Goal: Information Seeking & Learning: Learn about a topic

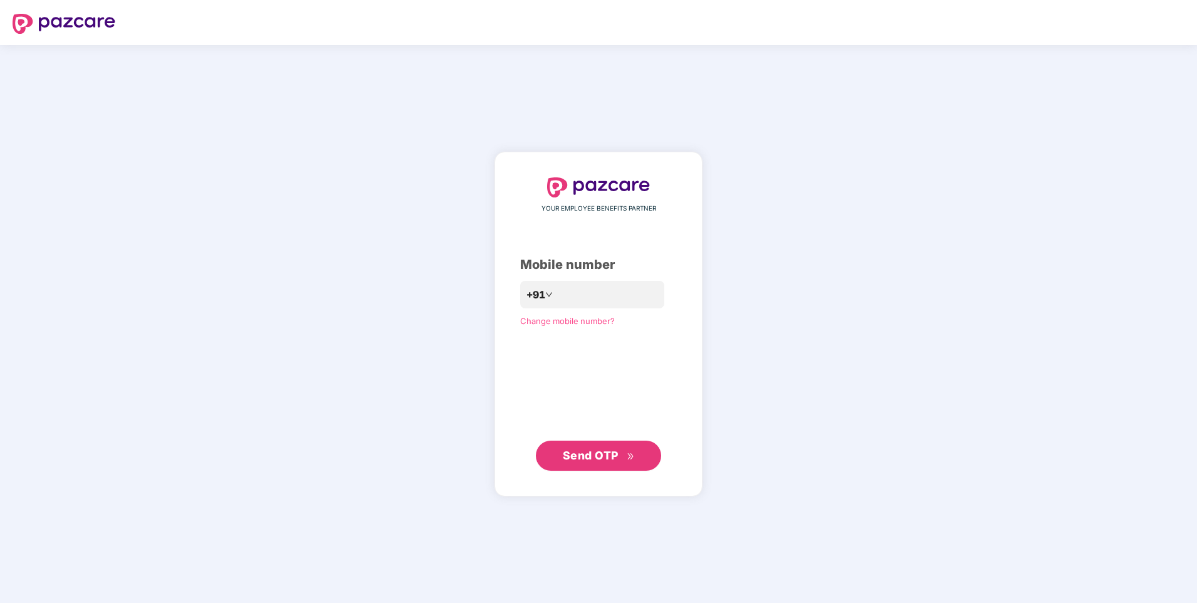
click at [596, 447] on span "Send OTP" at bounding box center [599, 456] width 72 height 18
click at [586, 290] on input "*" at bounding box center [607, 295] width 103 height 20
click at [556, 293] on input "**********" at bounding box center [607, 295] width 103 height 20
type input "**********"
click at [577, 449] on span "Send OTP" at bounding box center [591, 455] width 56 height 13
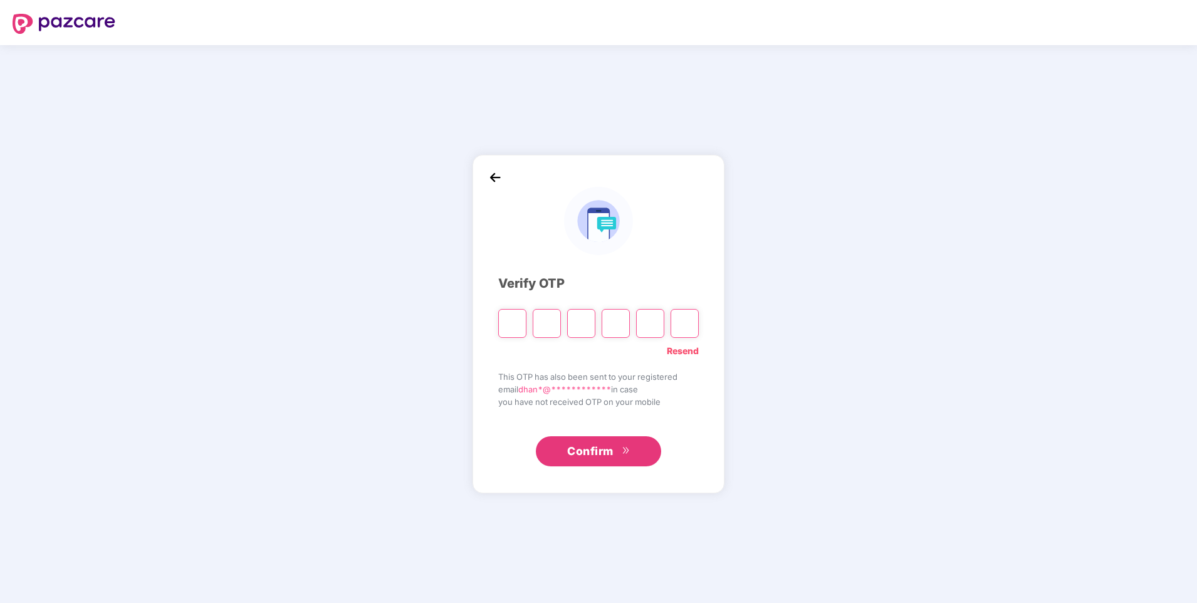
type input "*"
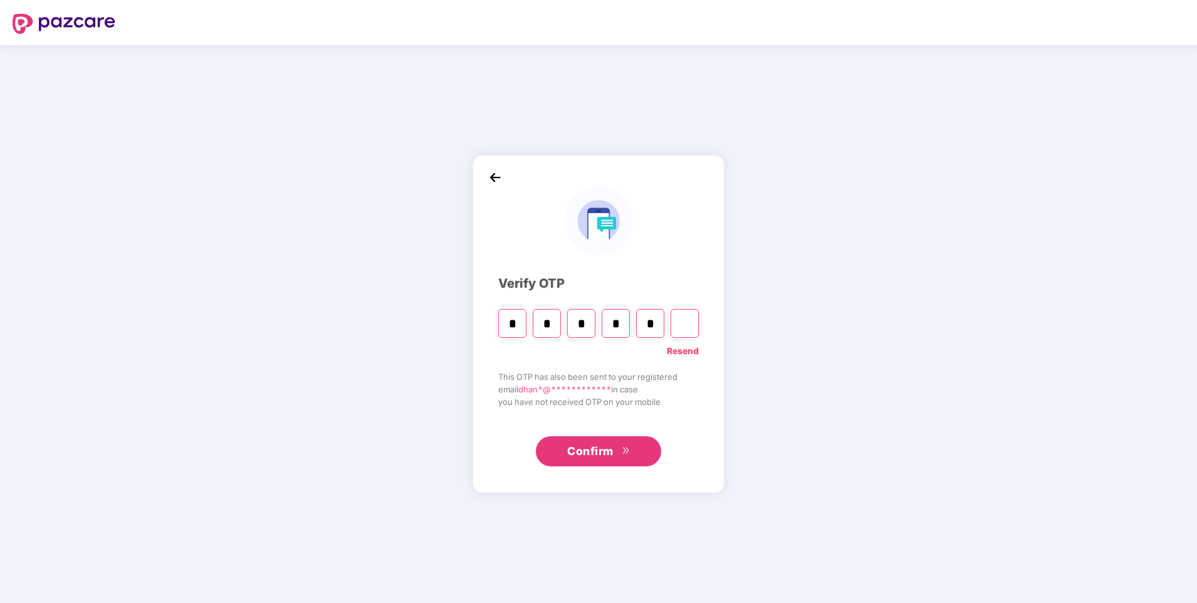
type input "*"
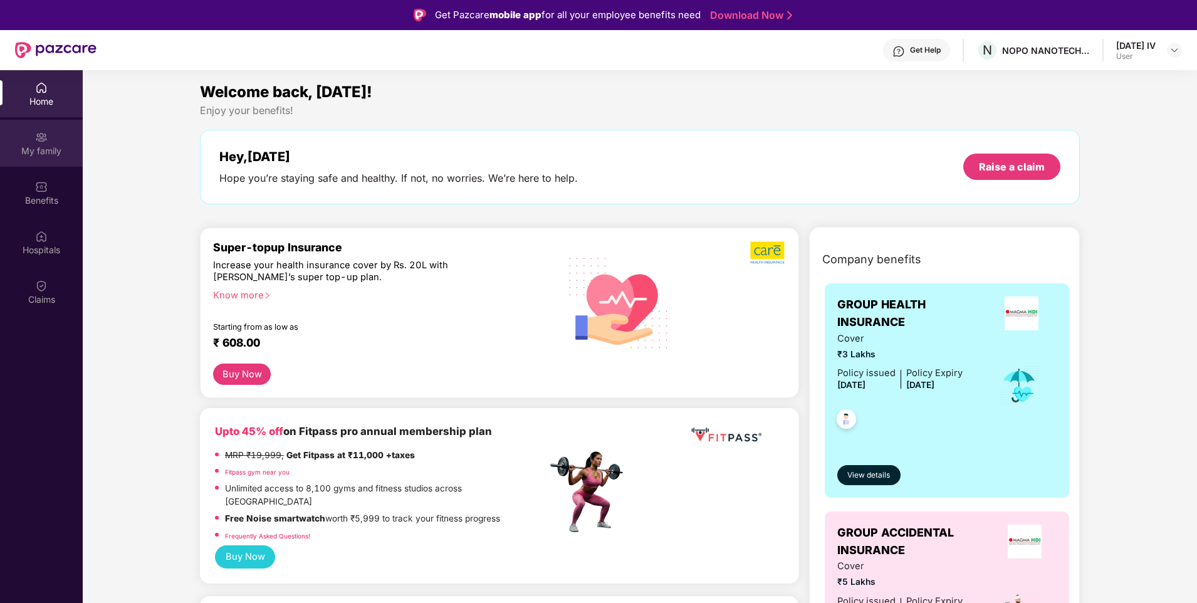
click at [30, 137] on div "My family" at bounding box center [41, 143] width 83 height 47
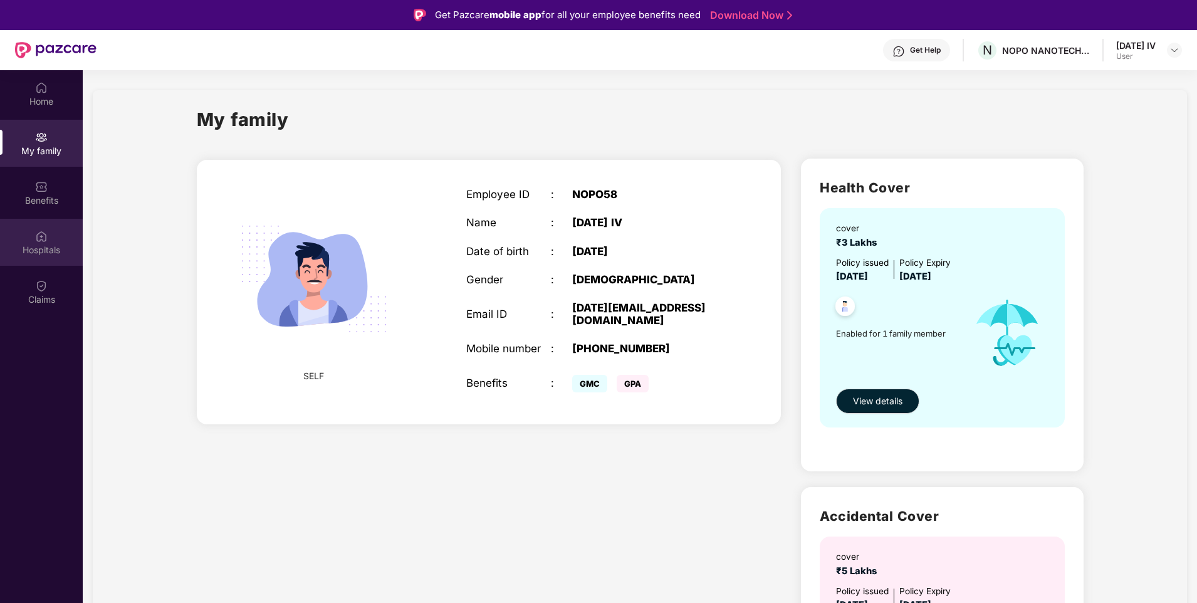
click at [45, 241] on img at bounding box center [41, 236] width 13 height 13
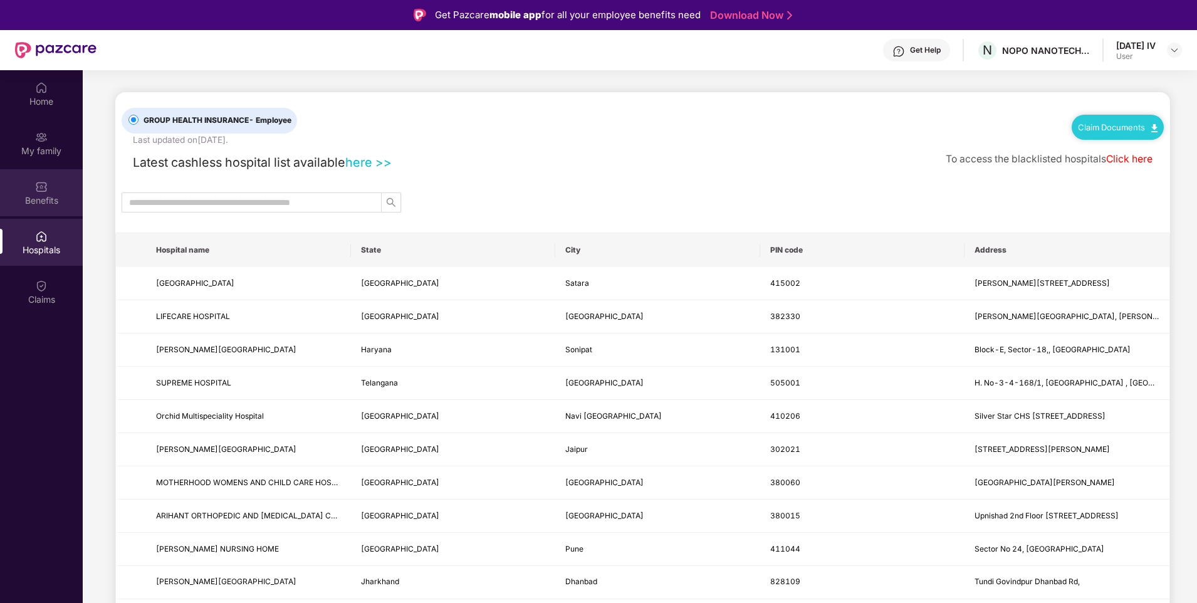
click at [43, 191] on img at bounding box center [41, 187] width 13 height 13
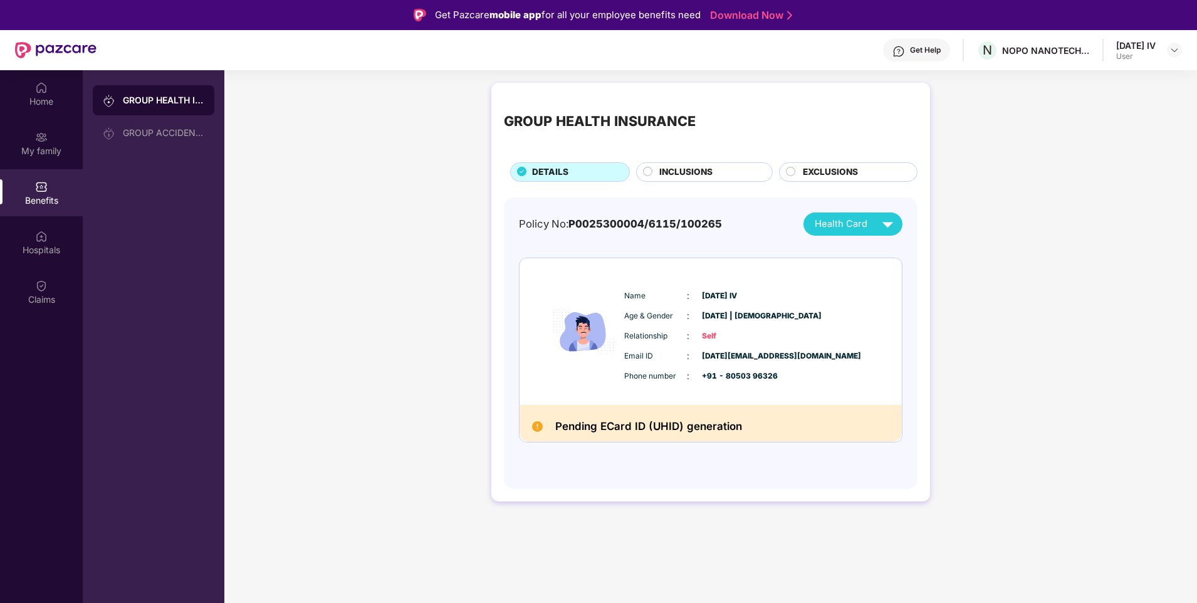
click at [673, 175] on span "INCLUSIONS" at bounding box center [686, 173] width 53 height 14
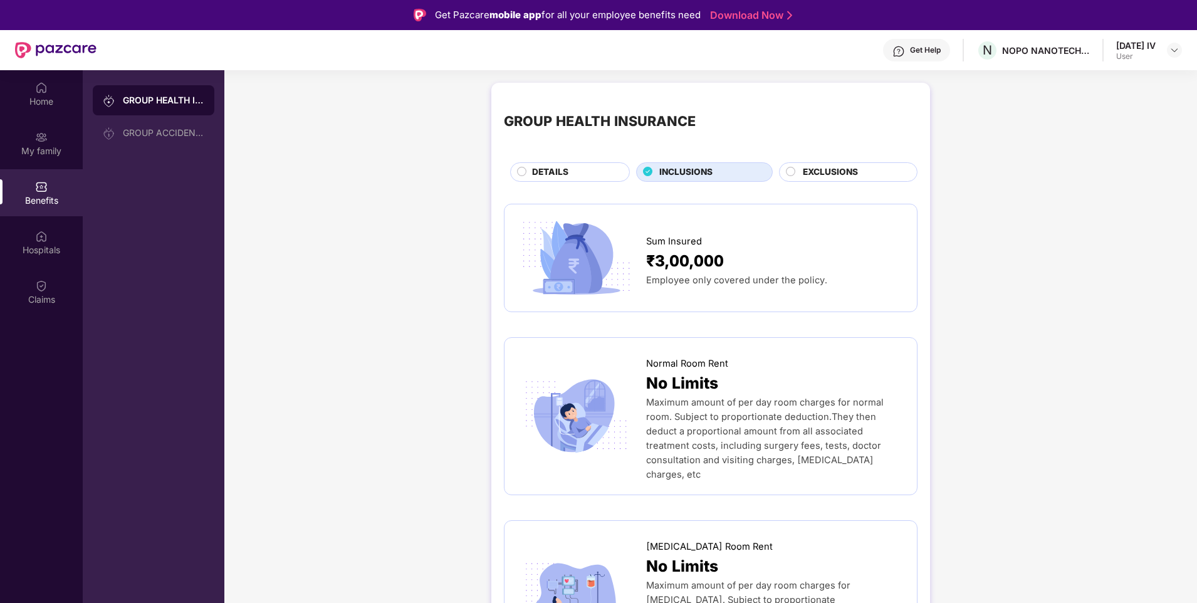
click at [520, 172] on circle at bounding box center [522, 171] width 9 height 9
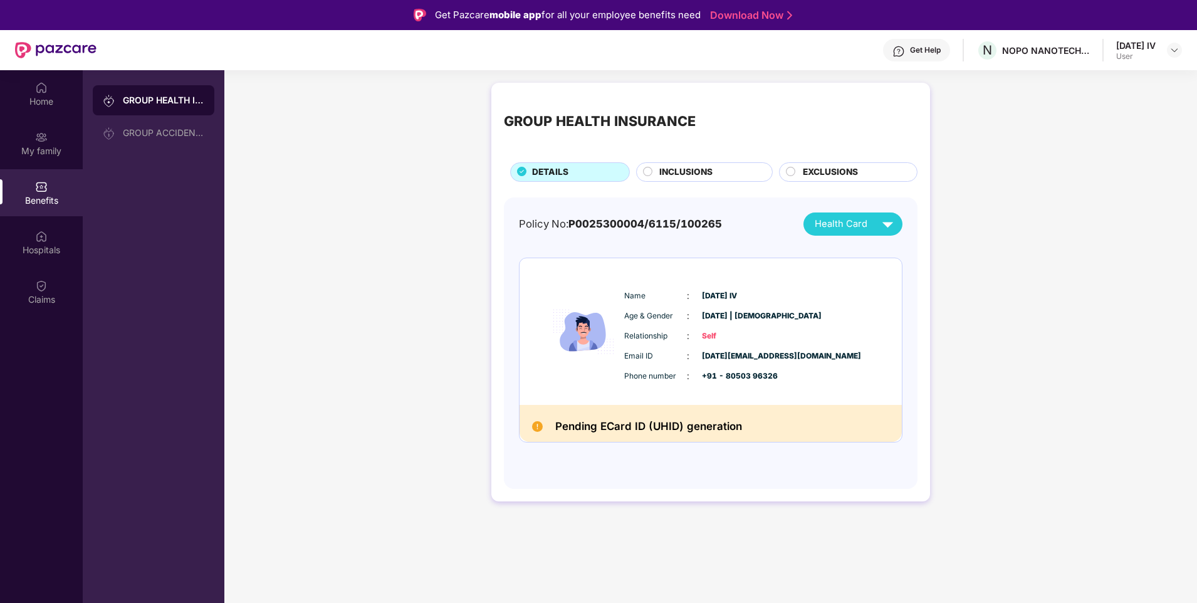
click at [645, 176] on icon at bounding box center [648, 172] width 10 height 10
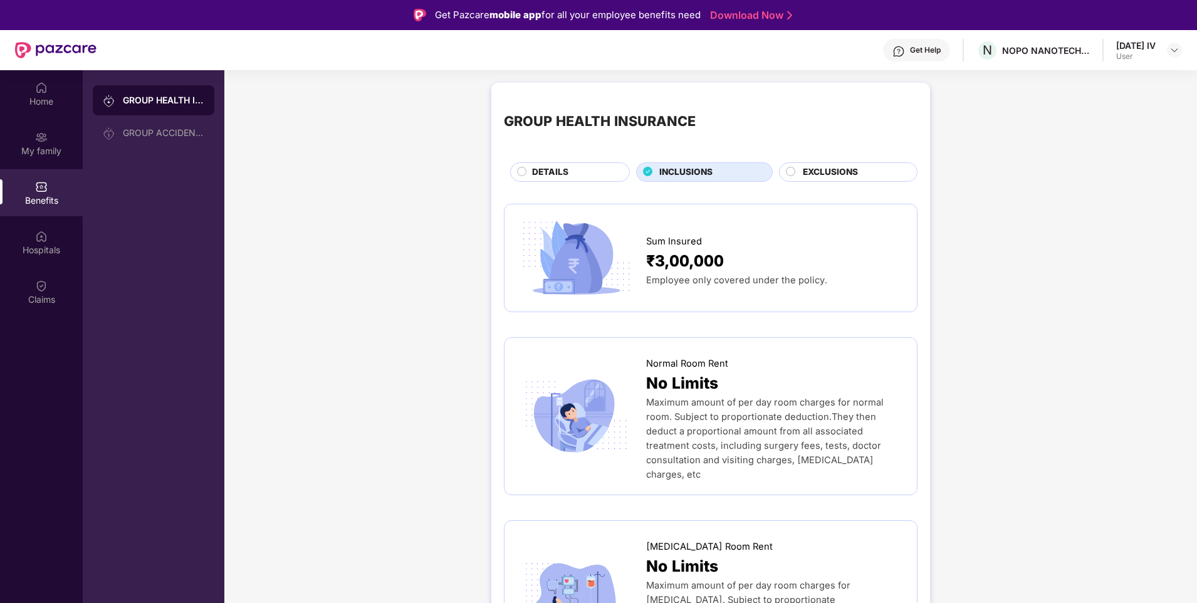
click at [787, 171] on circle at bounding box center [791, 171] width 9 height 9
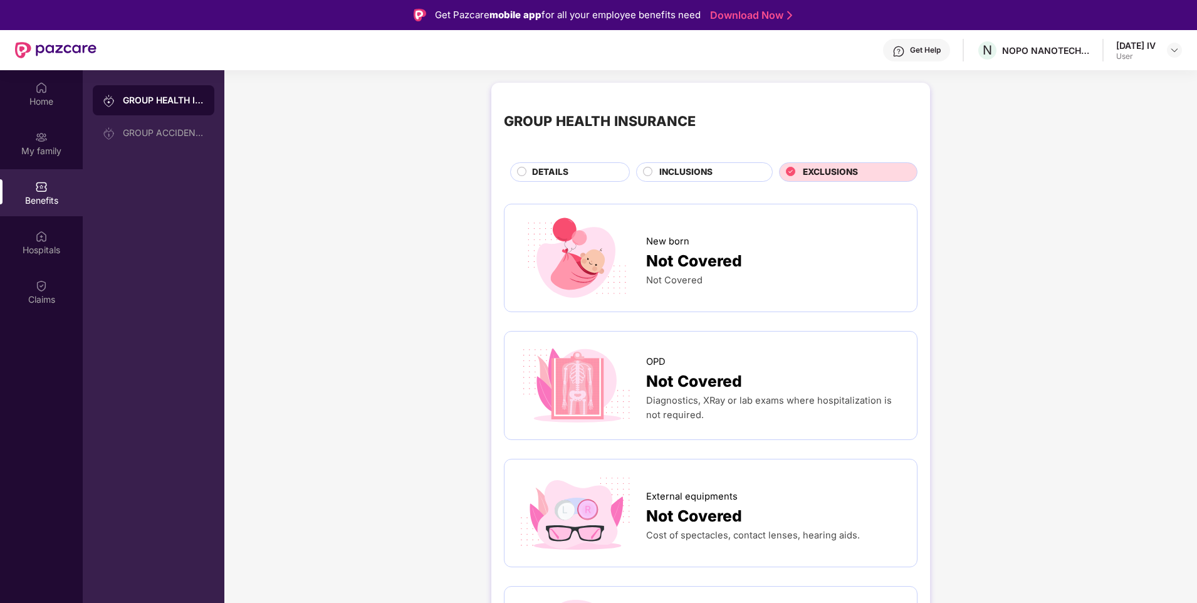
click at [646, 173] on circle at bounding box center [648, 171] width 9 height 9
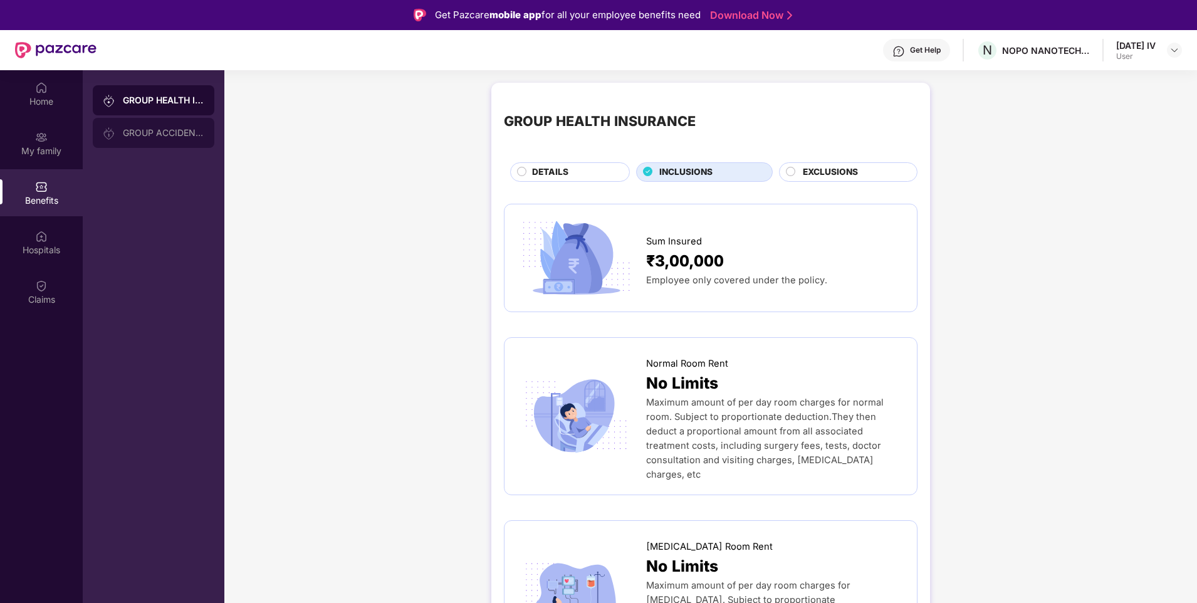
click at [146, 131] on div "GROUP ACCIDENTAL INSURANCE" at bounding box center [164, 133] width 82 height 10
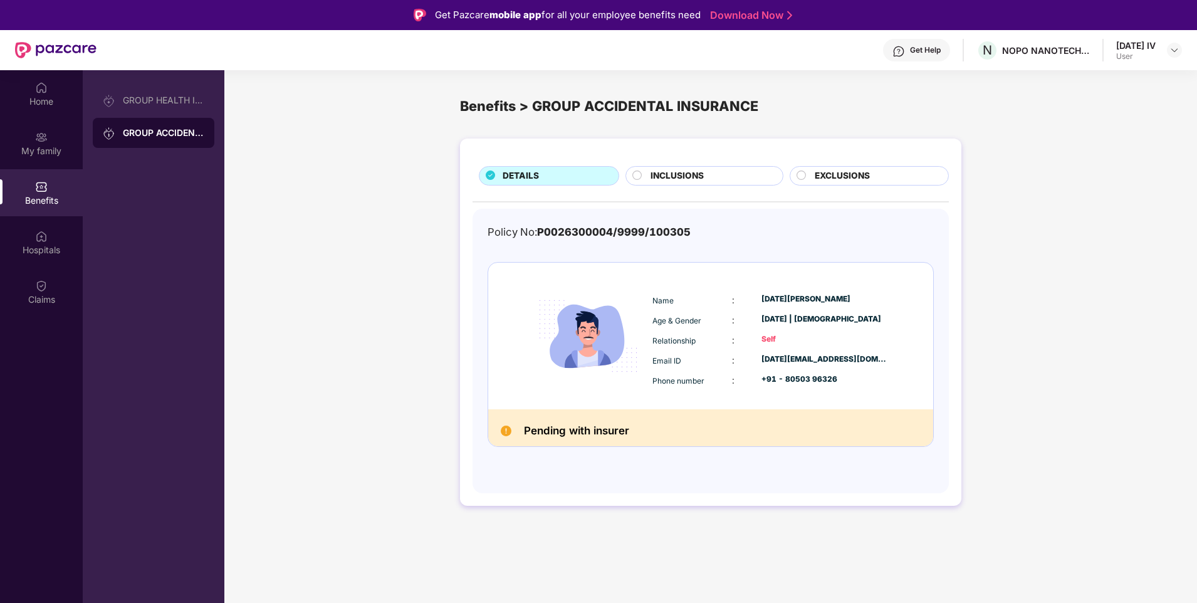
click at [639, 172] on circle at bounding box center [637, 175] width 9 height 9
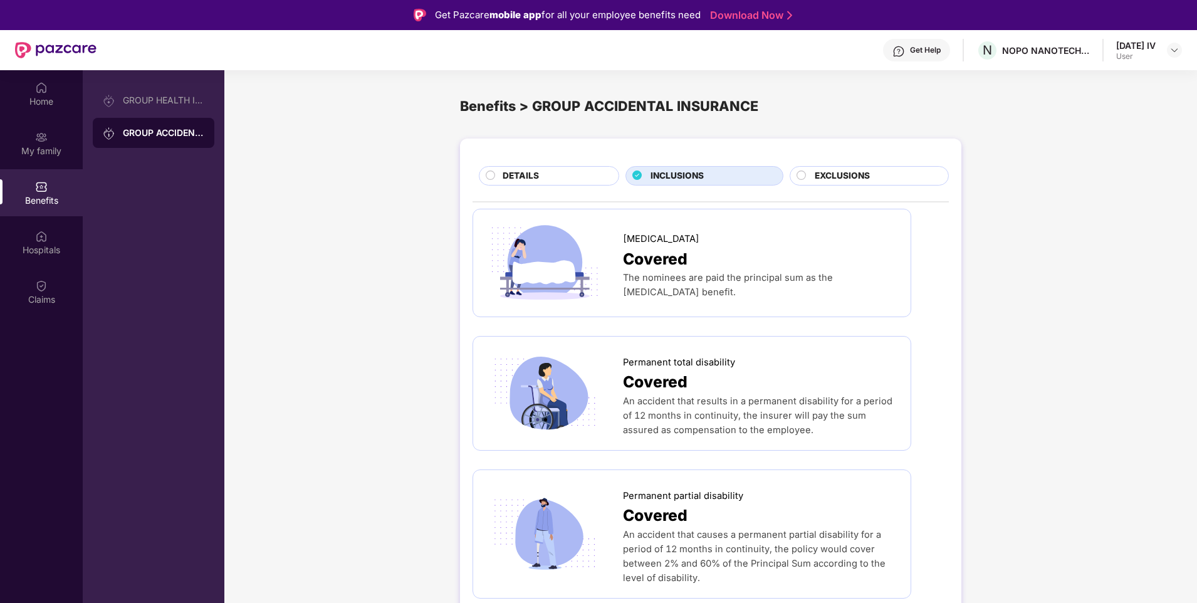
click at [481, 172] on div "DETAILS" at bounding box center [549, 175] width 140 height 19
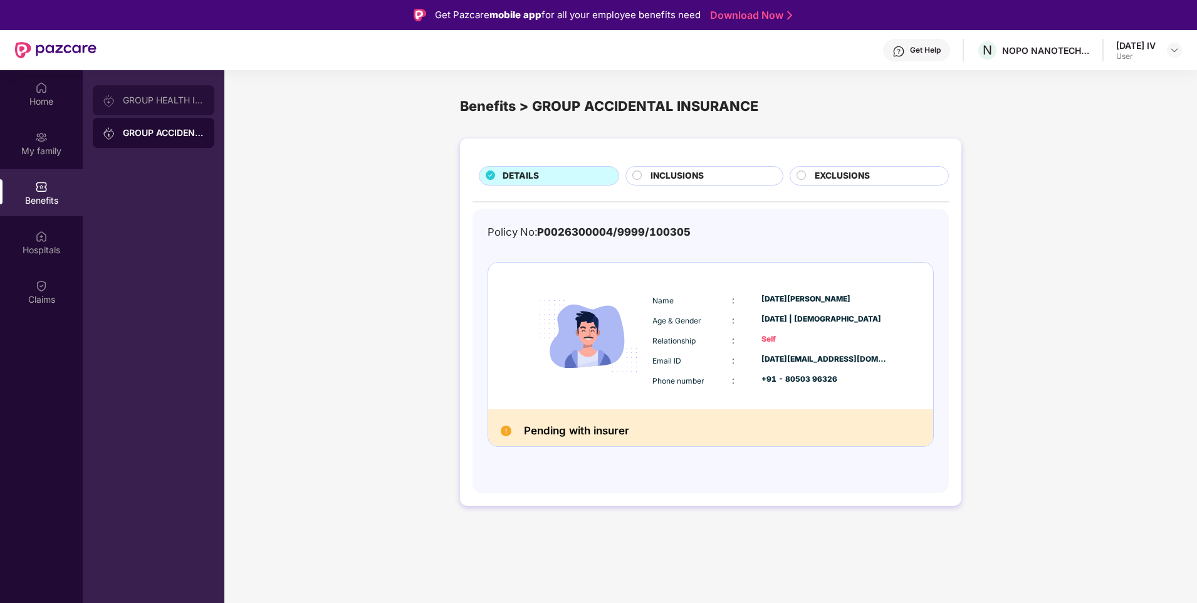
click at [157, 103] on div "GROUP HEALTH INSURANCE" at bounding box center [164, 100] width 82 height 10
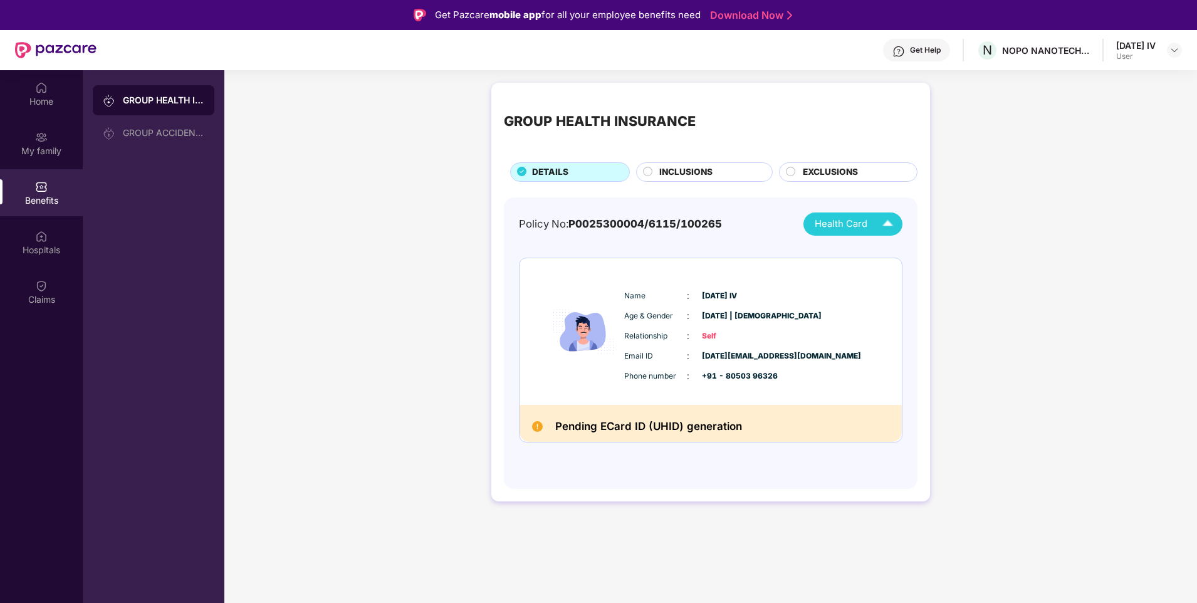
click at [882, 221] on img at bounding box center [888, 224] width 22 height 22
click at [663, 176] on span "INCLUSIONS" at bounding box center [686, 173] width 53 height 14
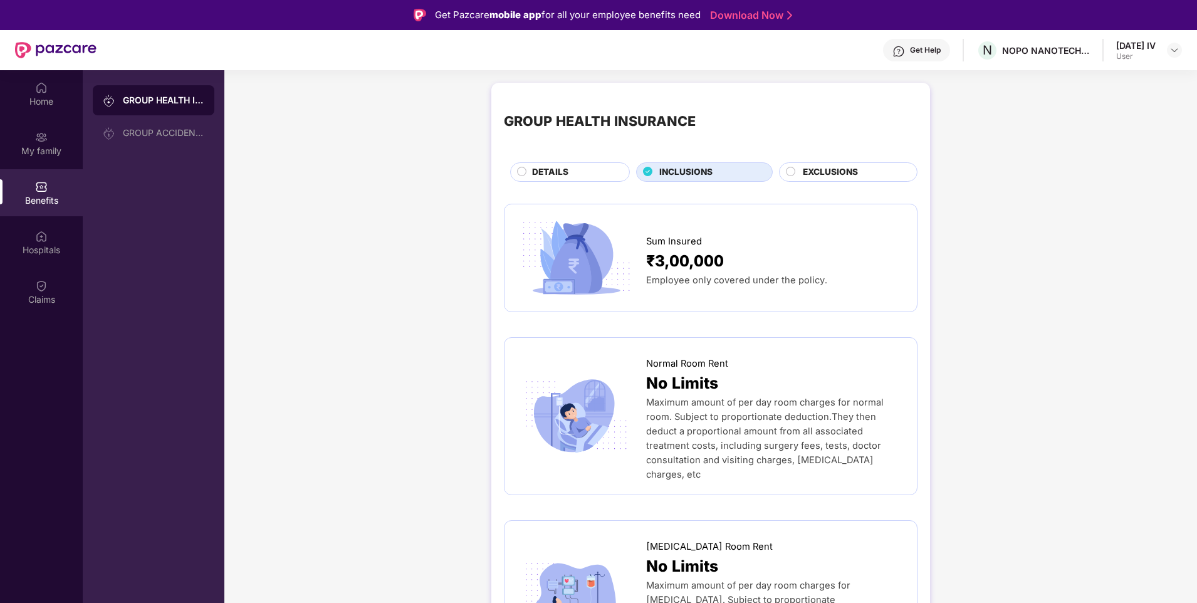
click at [789, 172] on circle at bounding box center [791, 171] width 9 height 9
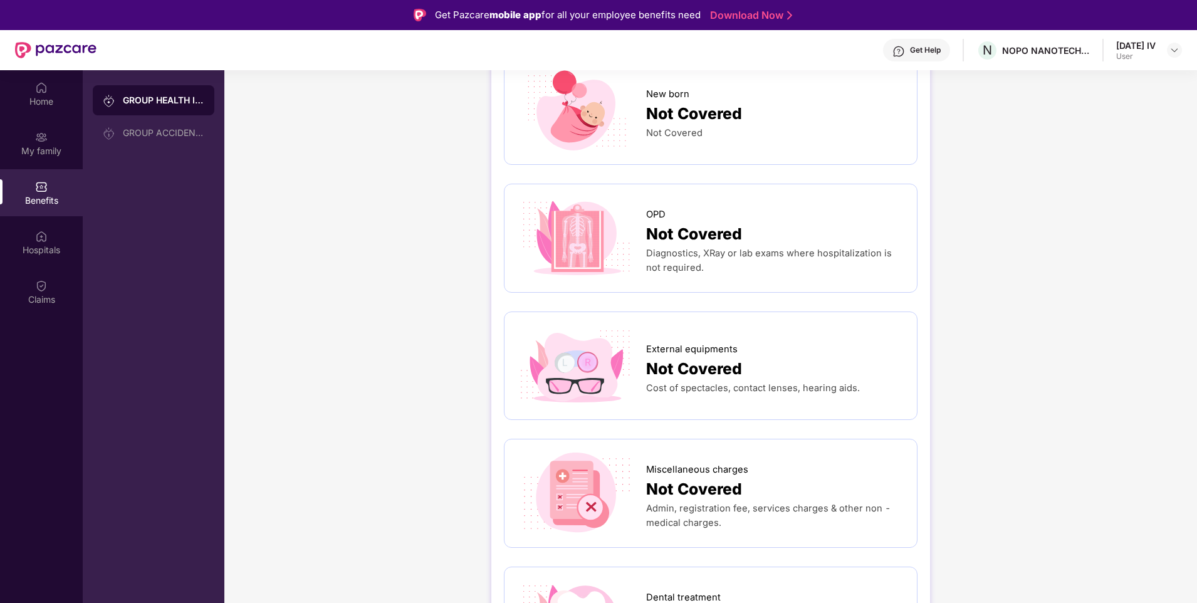
scroll to position [125, 0]
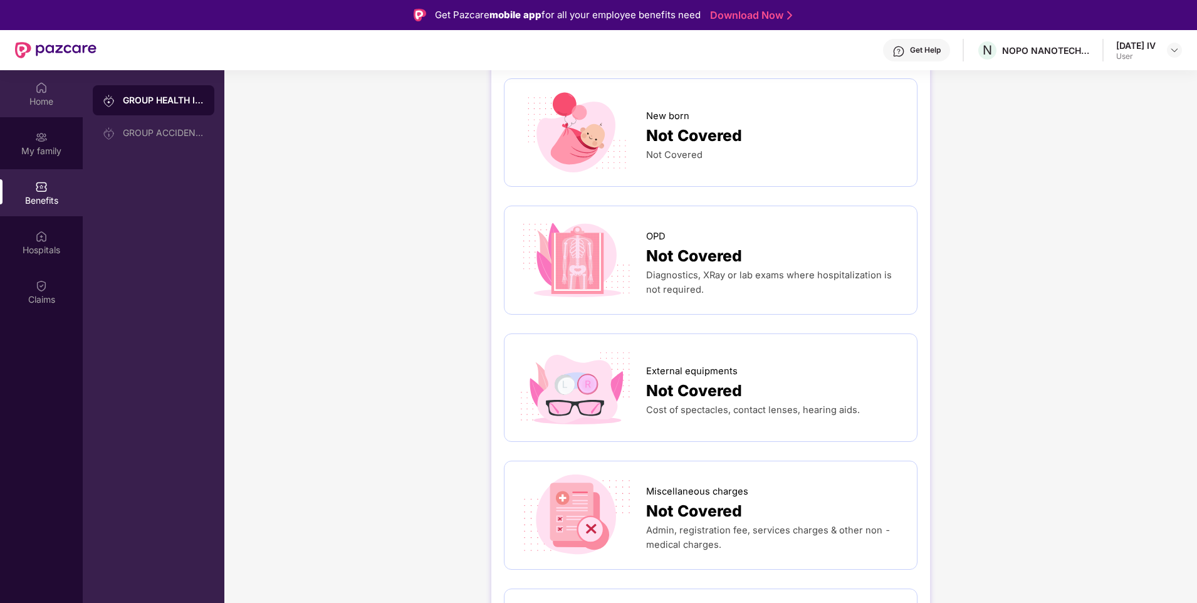
click at [58, 87] on div "Home" at bounding box center [41, 93] width 83 height 47
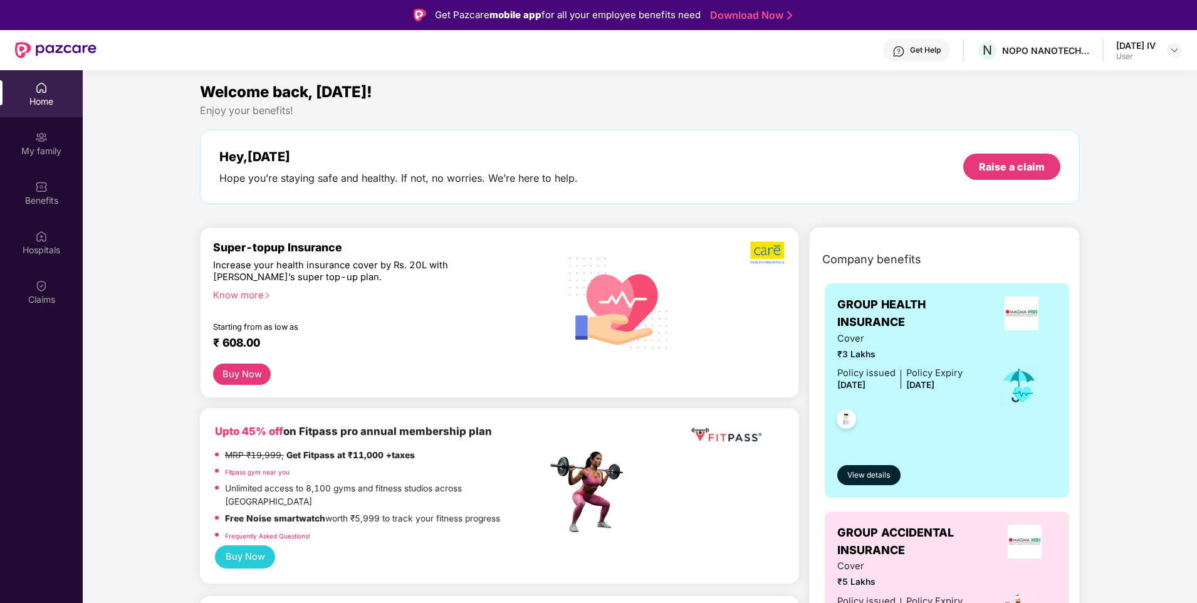
scroll to position [0, 0]
click at [36, 282] on img at bounding box center [41, 286] width 13 height 13
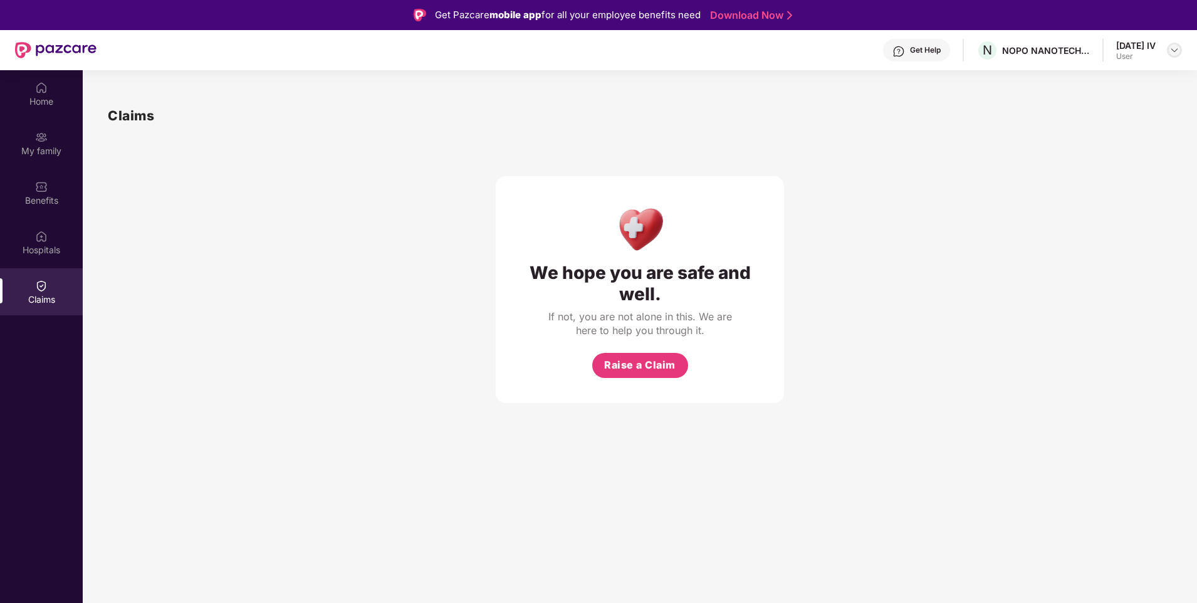
click at [1175, 52] on img at bounding box center [1175, 50] width 10 height 10
click at [33, 92] on div "Home" at bounding box center [41, 93] width 83 height 47
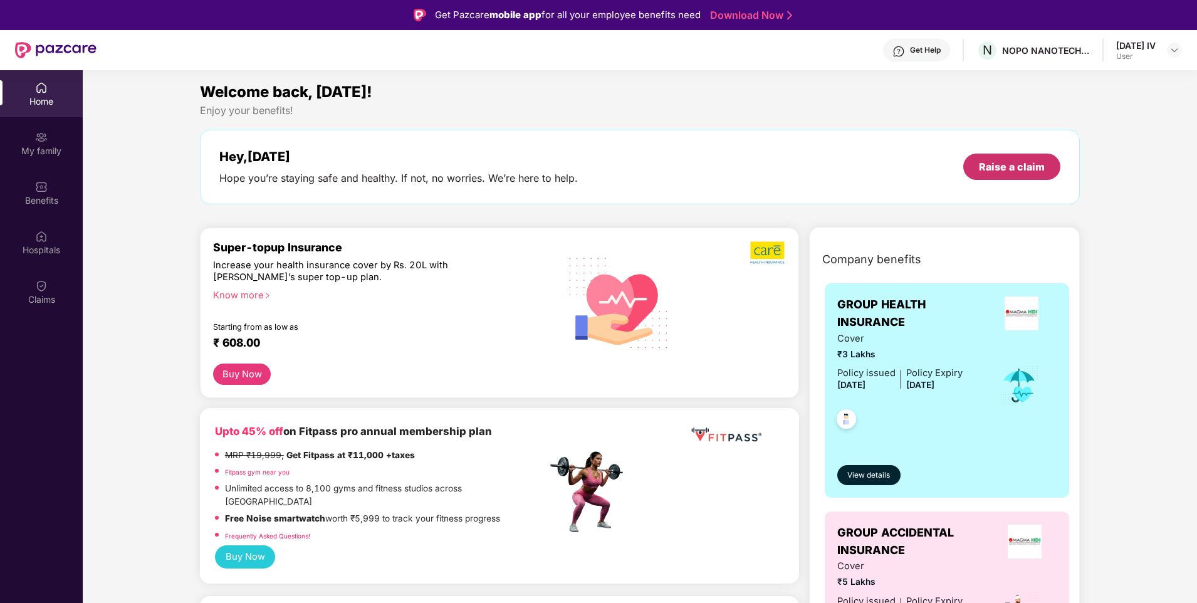
click at [968, 167] on div "Raise a claim" at bounding box center [1012, 167] width 97 height 26
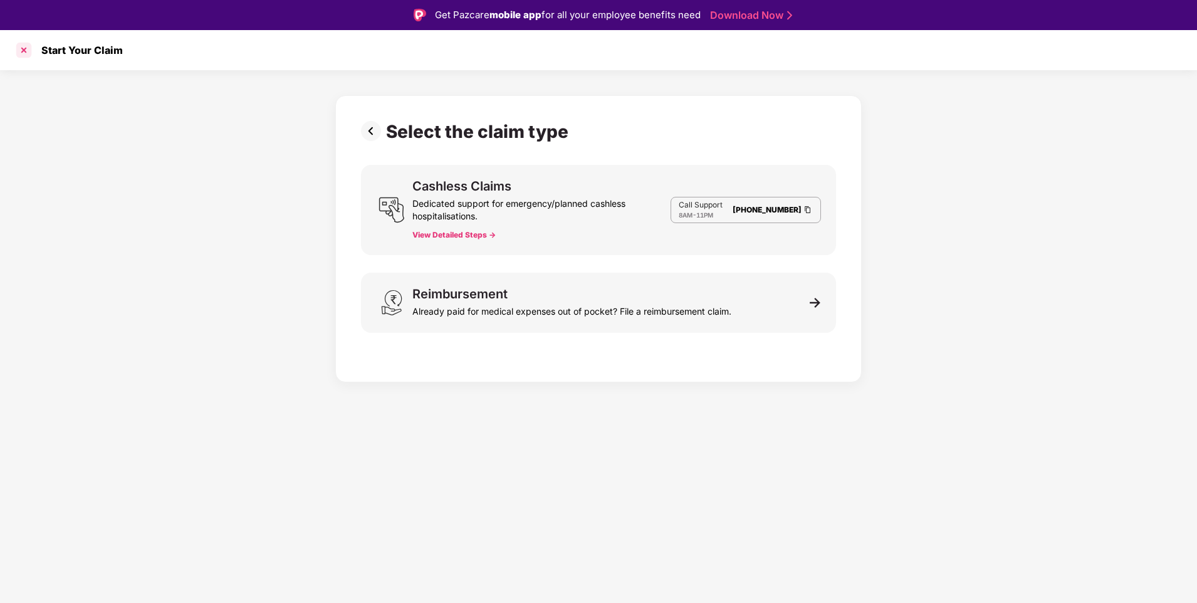
click at [19, 46] on div at bounding box center [24, 50] width 20 height 20
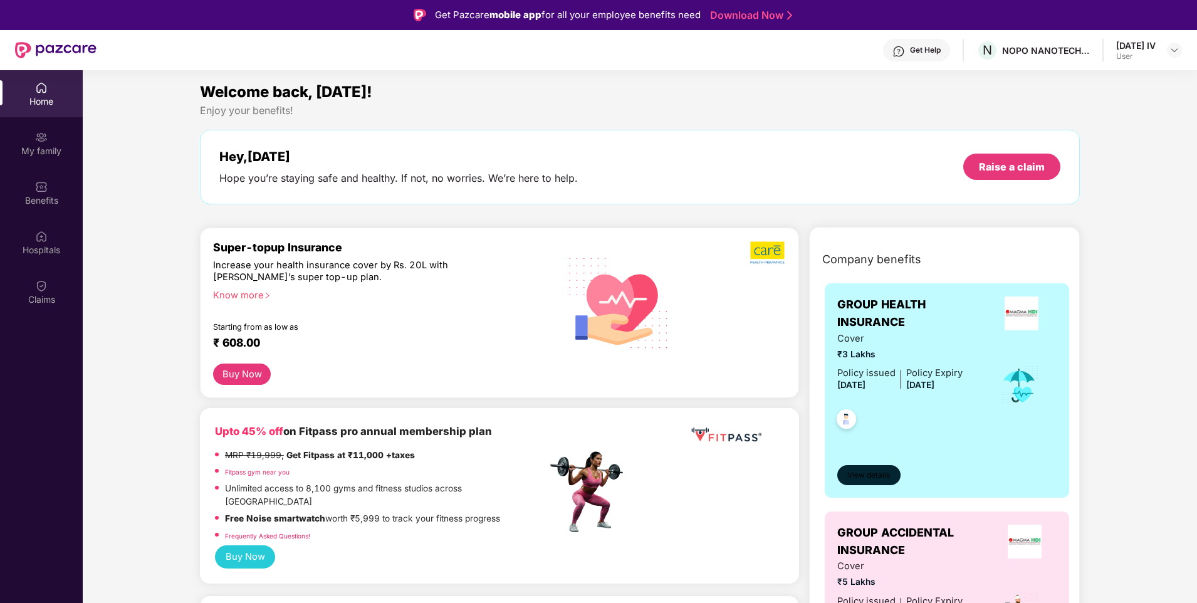
click at [886, 475] on span "View details" at bounding box center [869, 476] width 43 height 12
click at [50, 90] on div "Home" at bounding box center [41, 93] width 83 height 47
click at [51, 141] on div "My family" at bounding box center [41, 143] width 83 height 47
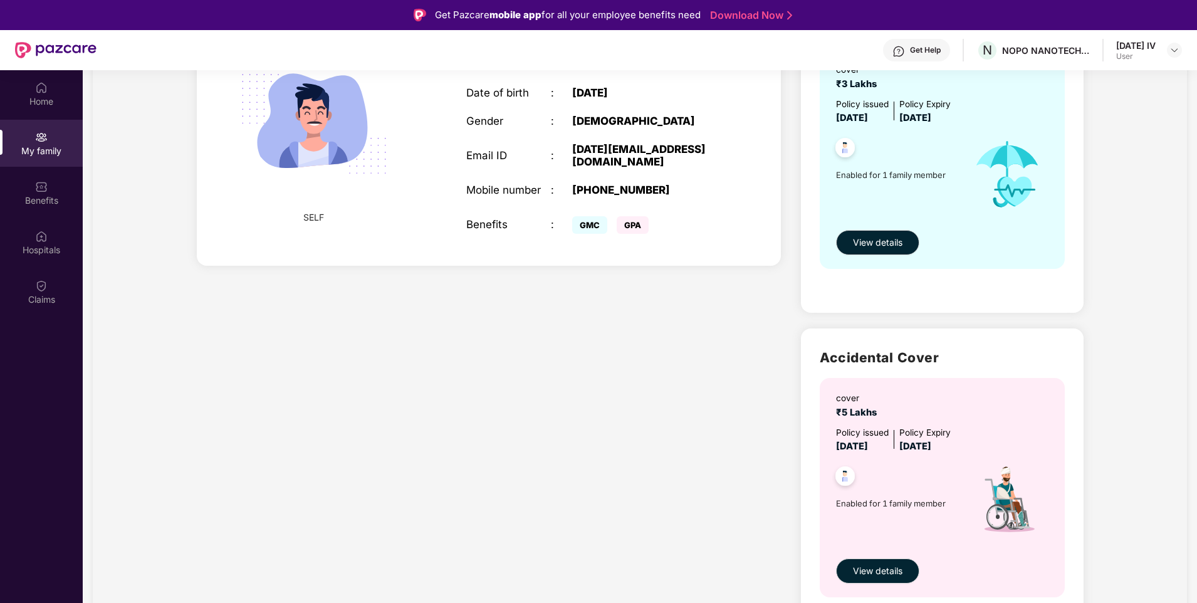
scroll to position [177, 0]
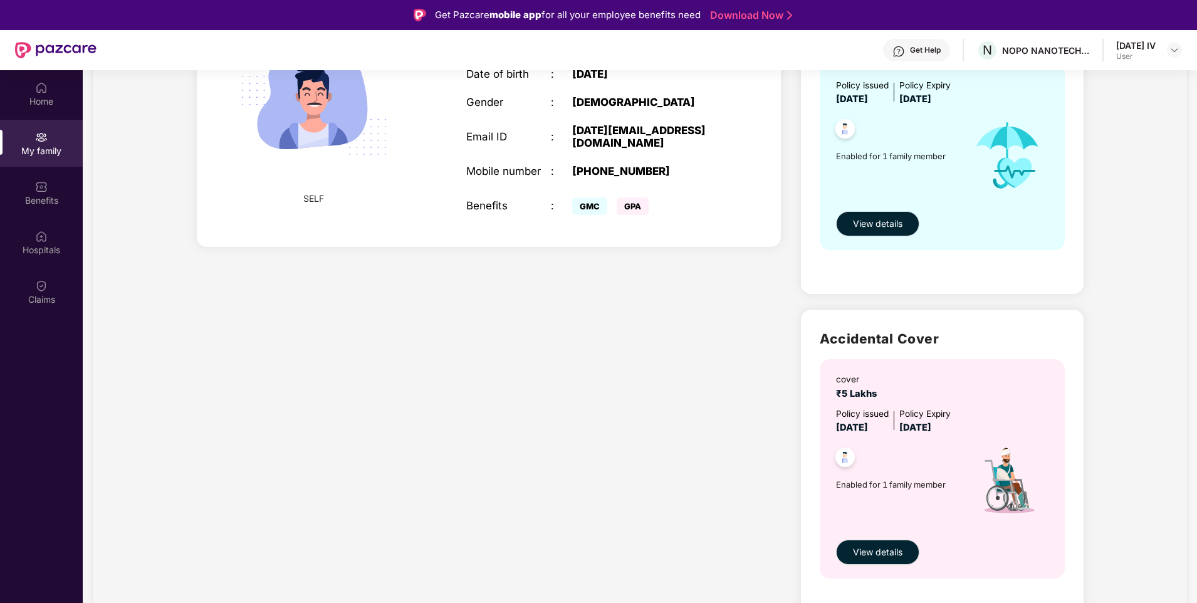
click at [886, 229] on span "View details" at bounding box center [878, 224] width 50 height 14
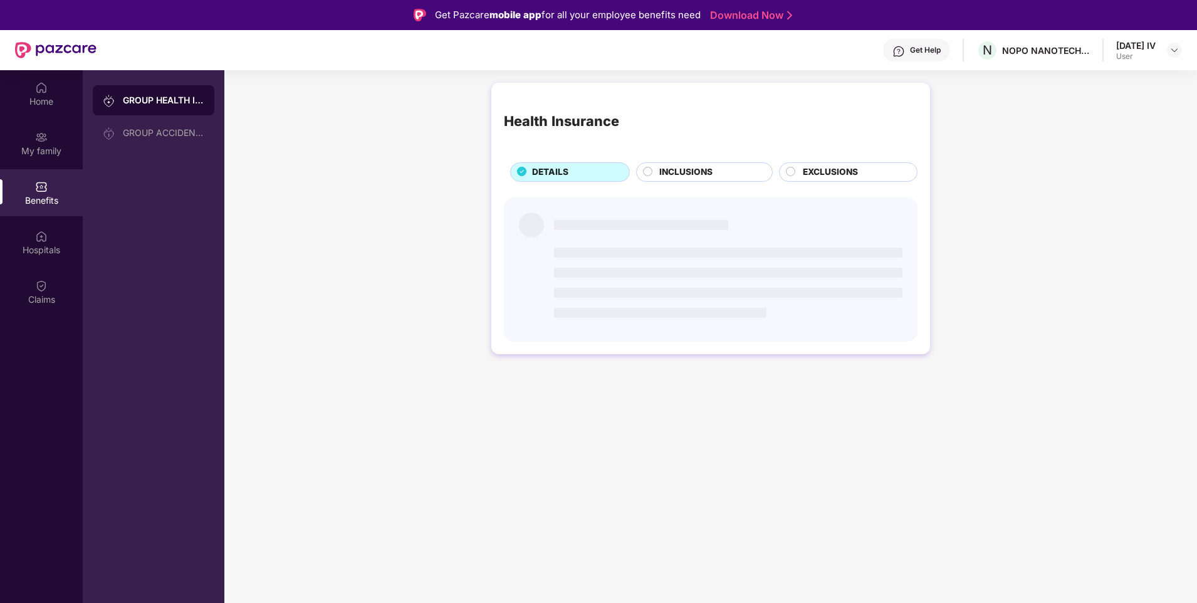
scroll to position [0, 0]
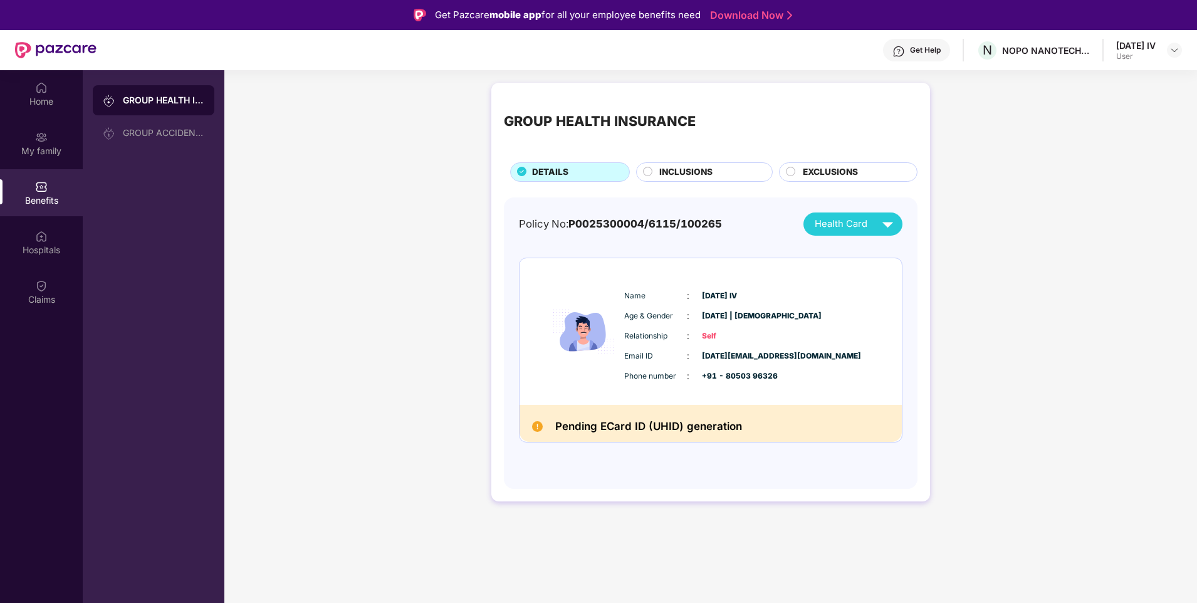
click at [702, 432] on h2 "Pending ECard ID (UHID) generation" at bounding box center [648, 427] width 187 height 18
click at [38, 229] on div at bounding box center [41, 235] width 13 height 13
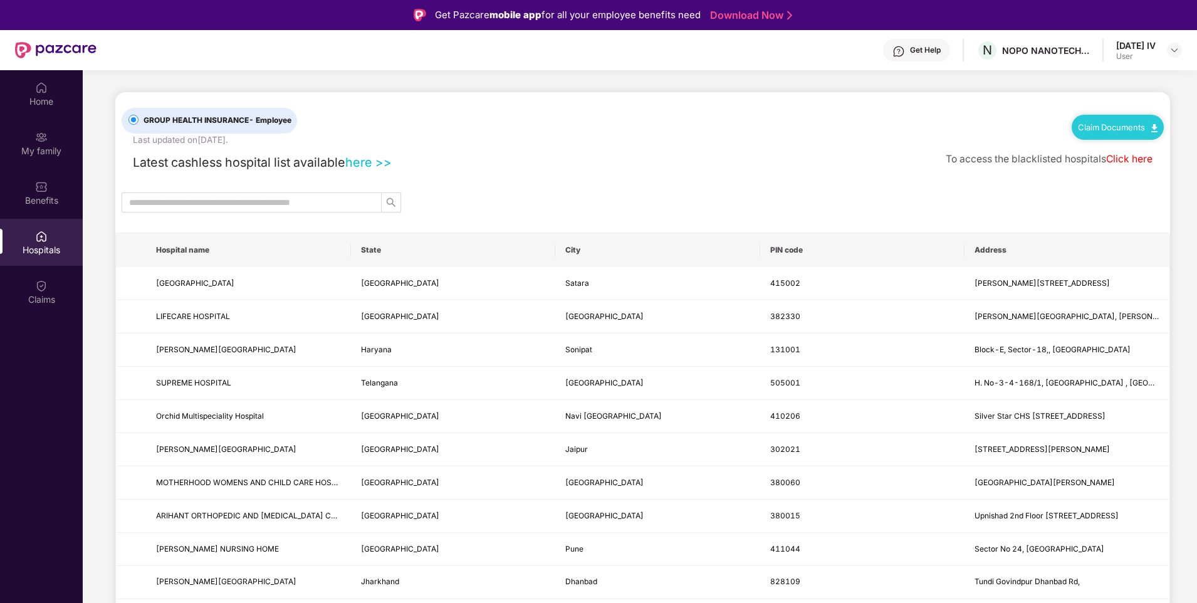
click at [1140, 157] on link "Click here" at bounding box center [1130, 159] width 46 height 12
click at [27, 297] on div "Claims" at bounding box center [41, 299] width 83 height 13
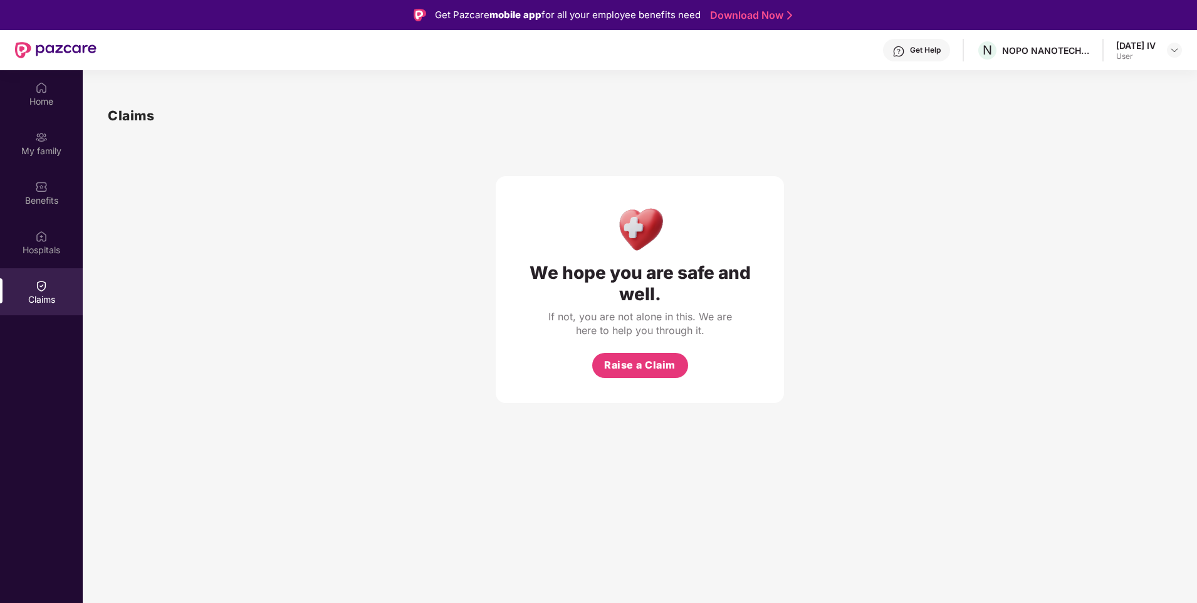
click at [913, 51] on div "Get Help" at bounding box center [925, 50] width 31 height 10
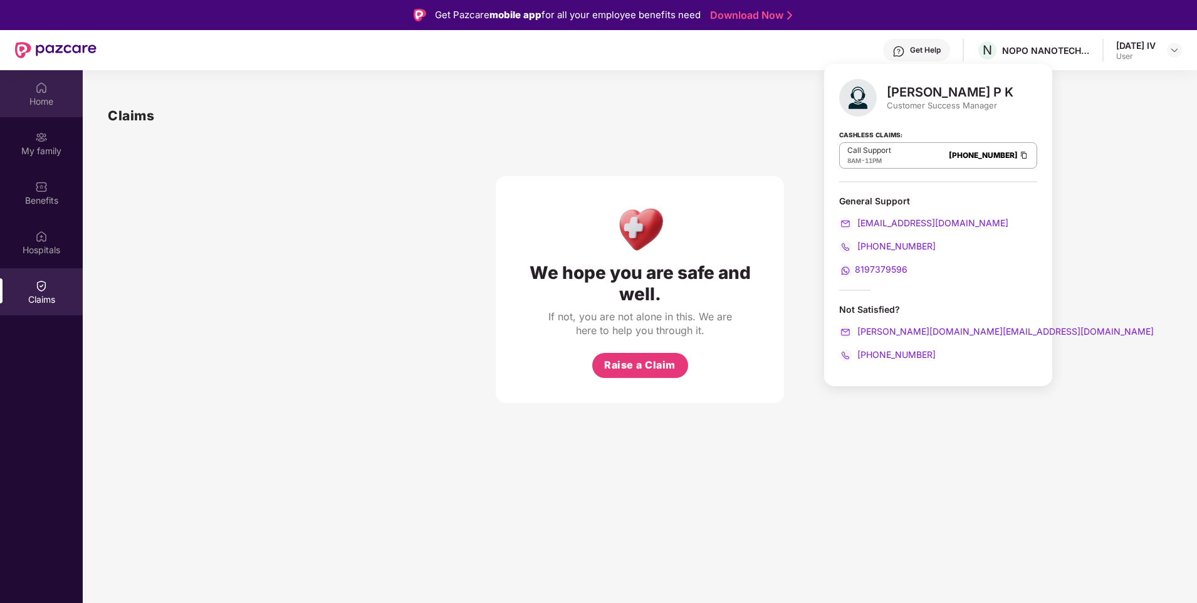
click at [47, 99] on div "Home" at bounding box center [41, 101] width 83 height 13
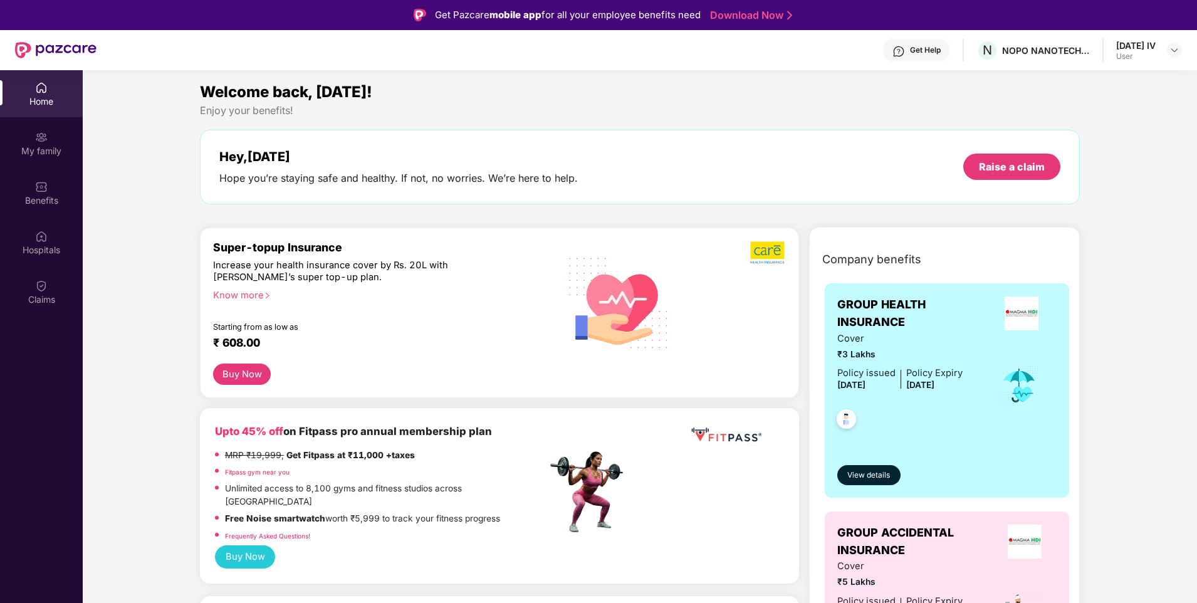
click at [260, 297] on div "Know more" at bounding box center [376, 294] width 327 height 9
